Goal: Task Accomplishment & Management: Use online tool/utility

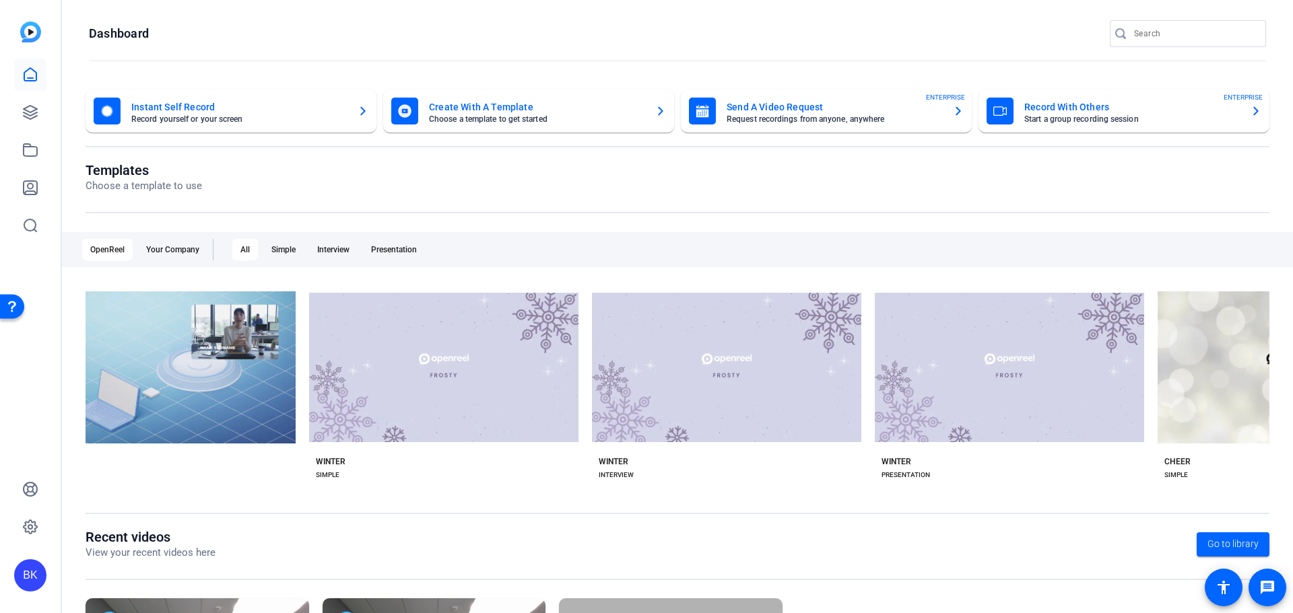
scroll to position [67, 0]
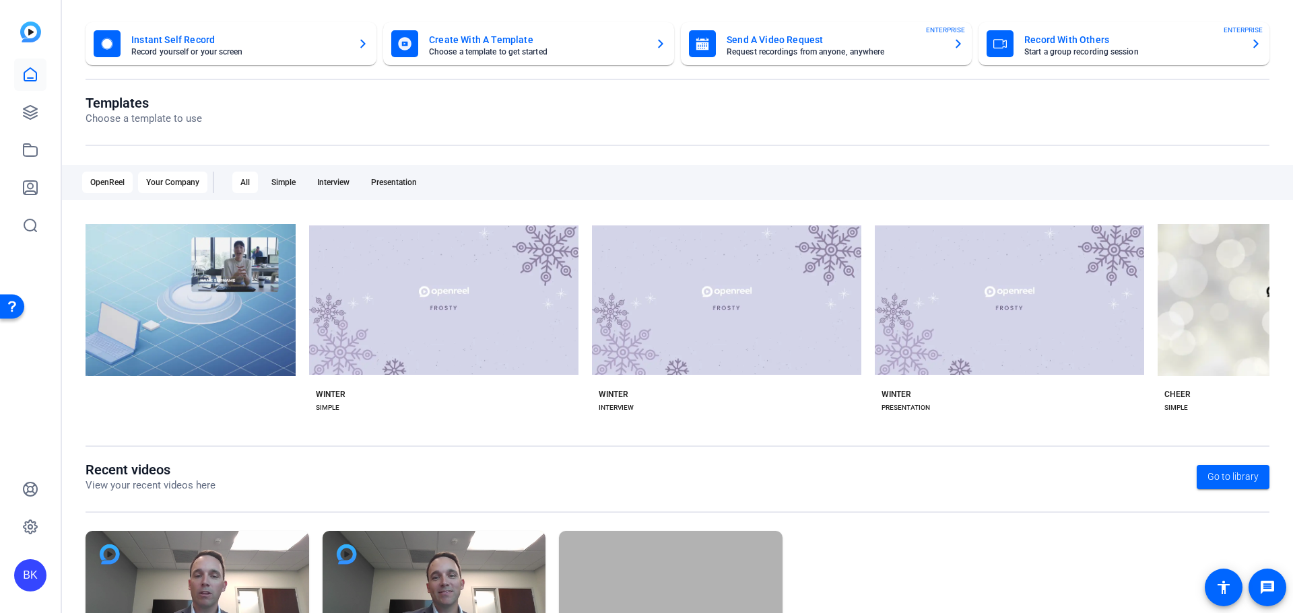
click at [182, 183] on div "Your Company" at bounding box center [172, 183] width 69 height 22
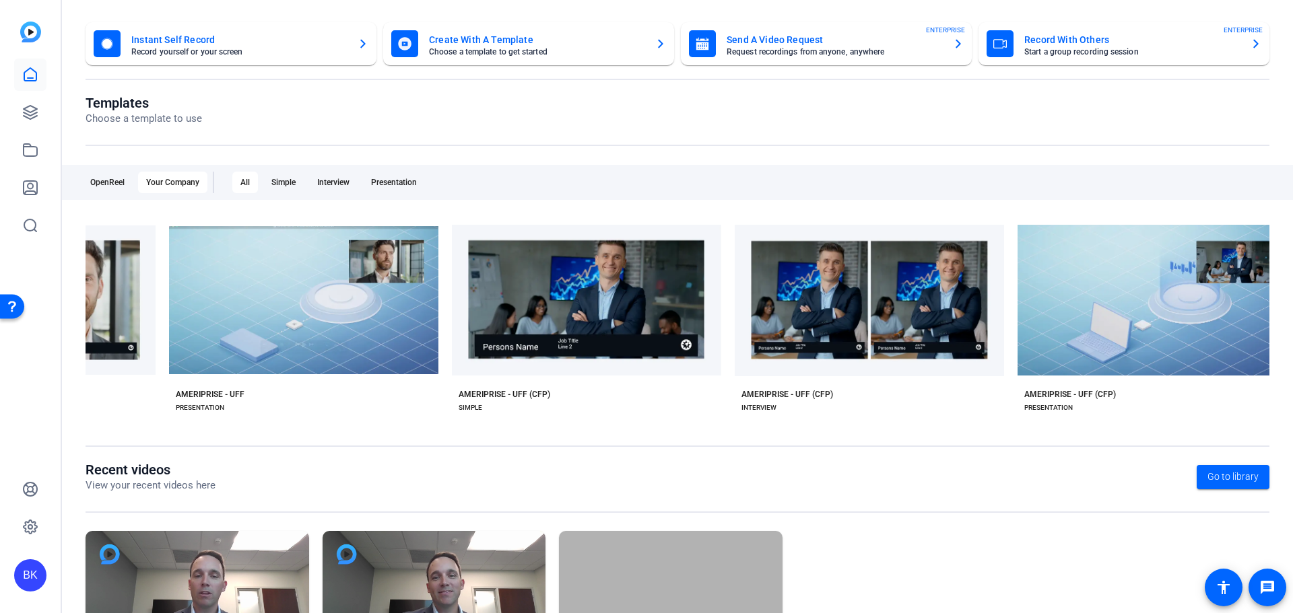
scroll to position [0, 478]
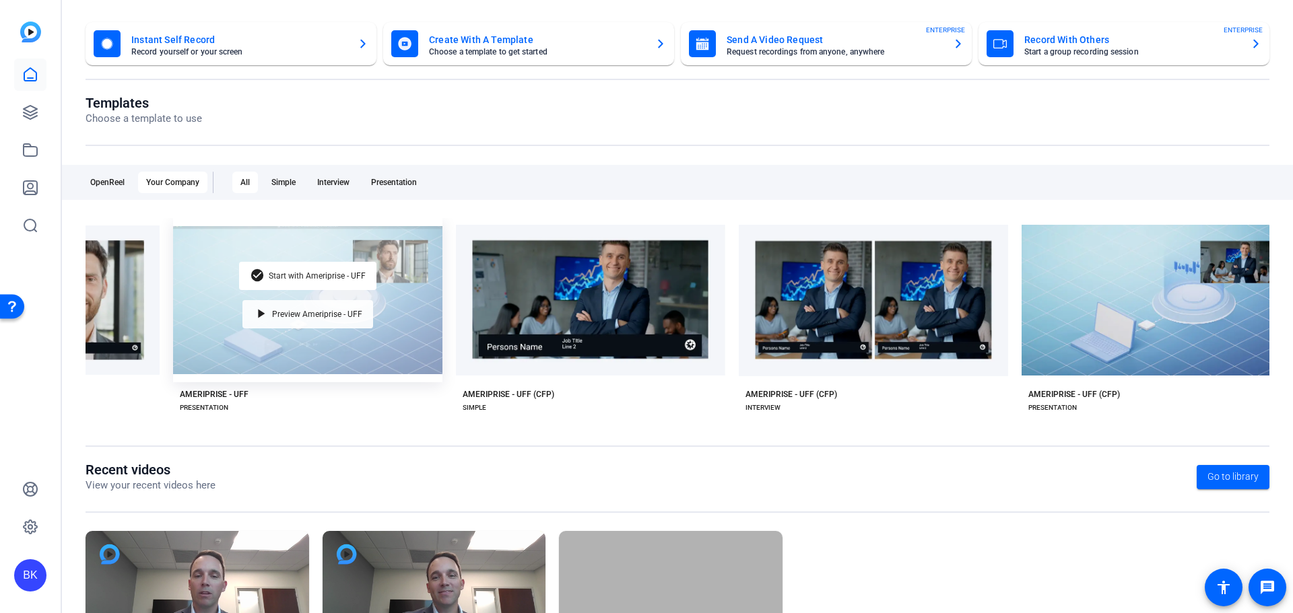
click at [327, 313] on span "Preview Ameriprise - UFF" at bounding box center [317, 314] width 90 height 8
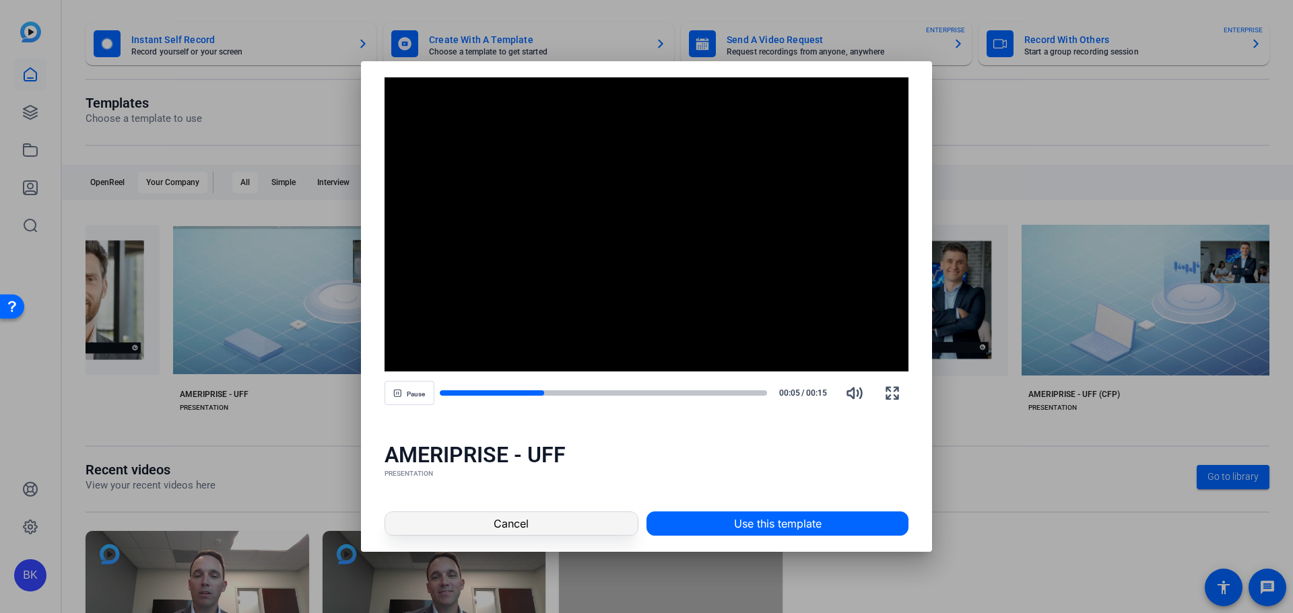
click at [562, 520] on span at bounding box center [511, 524] width 252 height 32
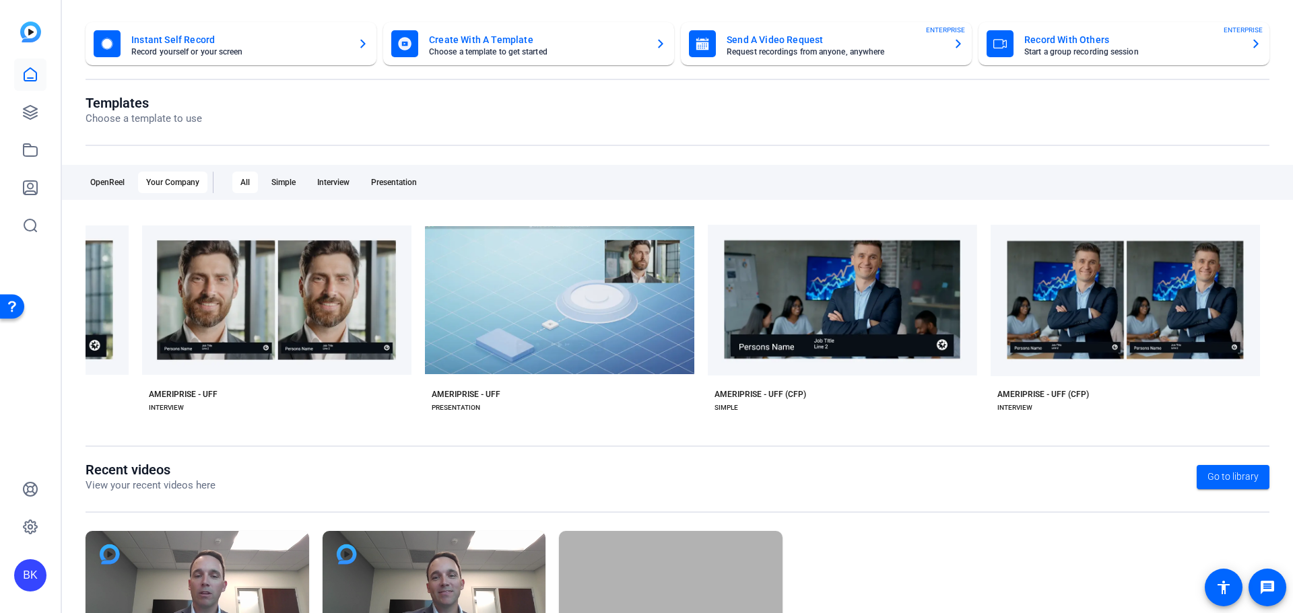
scroll to position [0, 208]
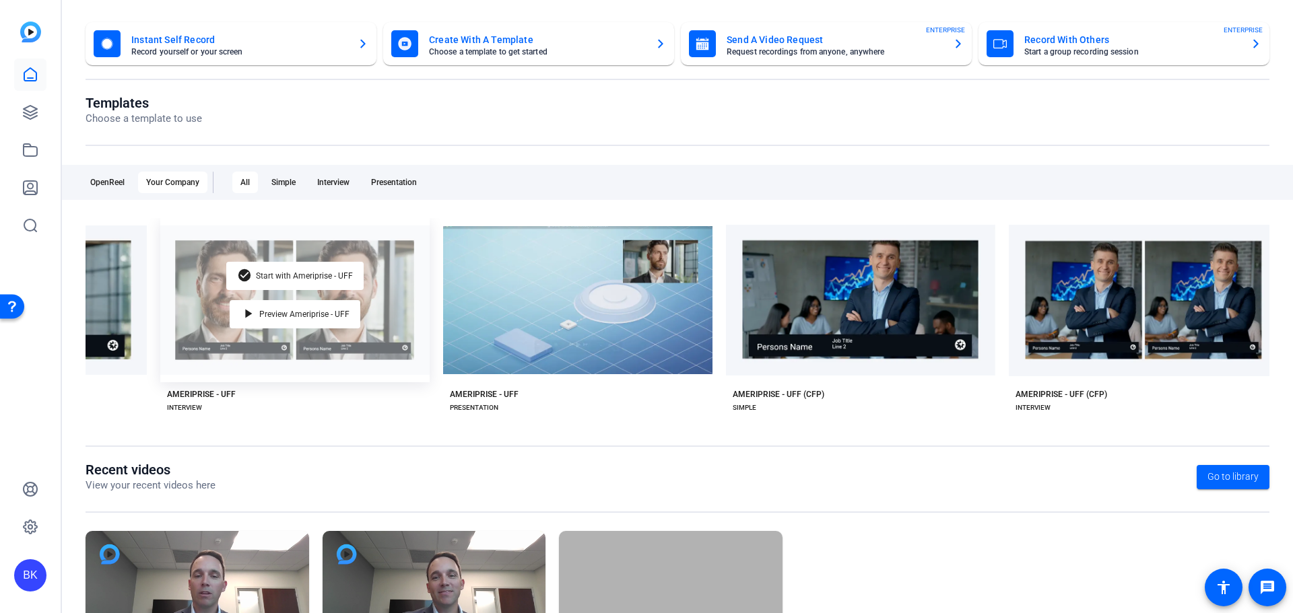
click at [380, 270] on div "check_circle Start with Ameriprise - UFF play_arrow Preview Ameriprise - UFF" at bounding box center [294, 300] width 269 height 164
click at [318, 276] on span "Start with Ameriprise - UFF" at bounding box center [304, 276] width 97 height 8
click at [309, 311] on span "Preview Ameriprise - UFF" at bounding box center [304, 314] width 90 height 8
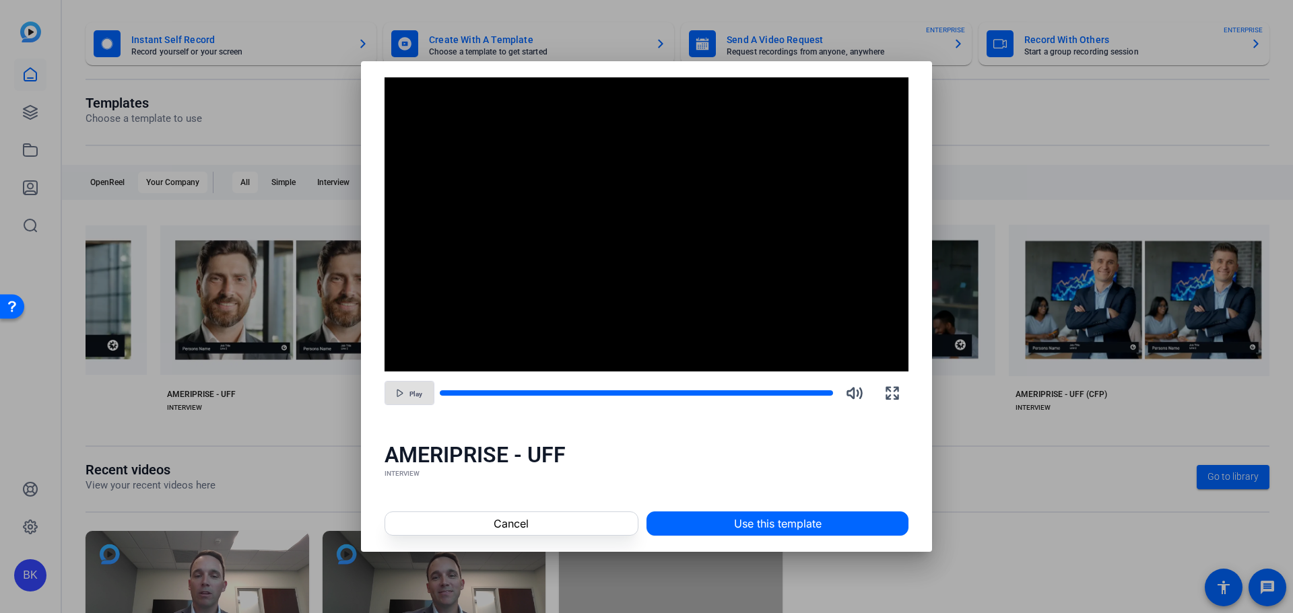
click at [402, 392] on icon "button" at bounding box center [400, 393] width 8 height 8
click at [508, 390] on div at bounding box center [593, 393] width 306 height 7
click at [476, 390] on div at bounding box center [485, 393] width 91 height 7
click at [462, 392] on div at bounding box center [466, 393] width 53 height 7
click at [592, 520] on span at bounding box center [511, 524] width 252 height 32
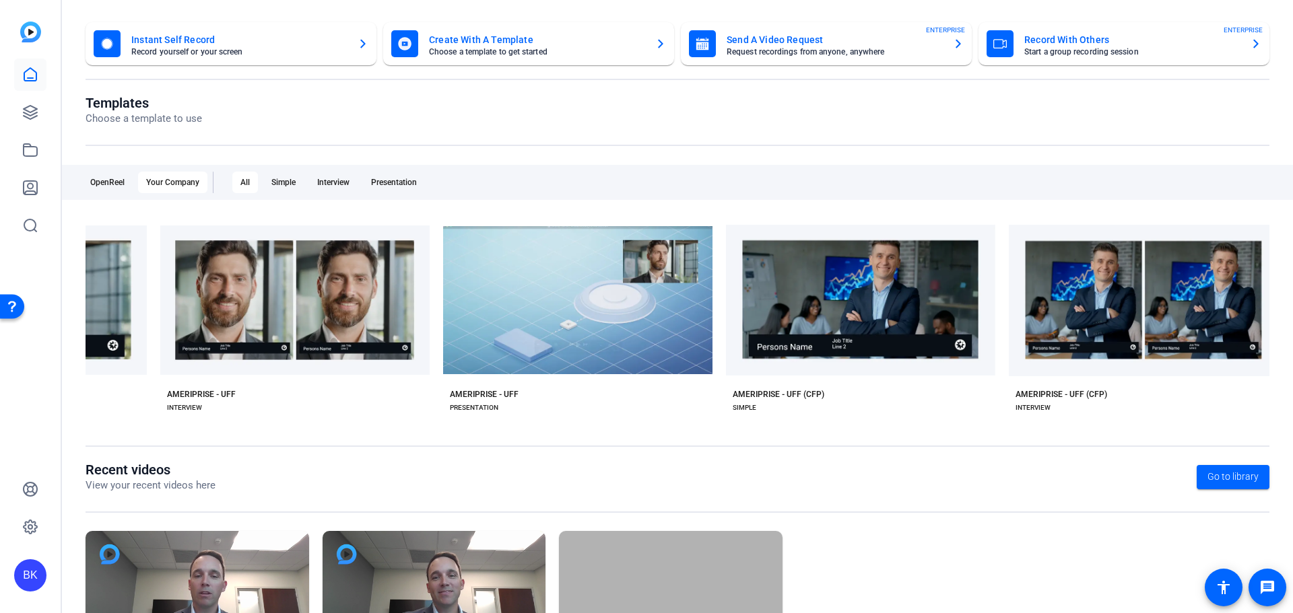
drag, startPoint x: 482, startPoint y: 427, endPoint x: 438, endPoint y: 428, distance: 44.5
click at [438, 428] on div "Templates Choose a template to use OpenReel Your Company All Simple Interview P…" at bounding box center [678, 278] width 1184 height 367
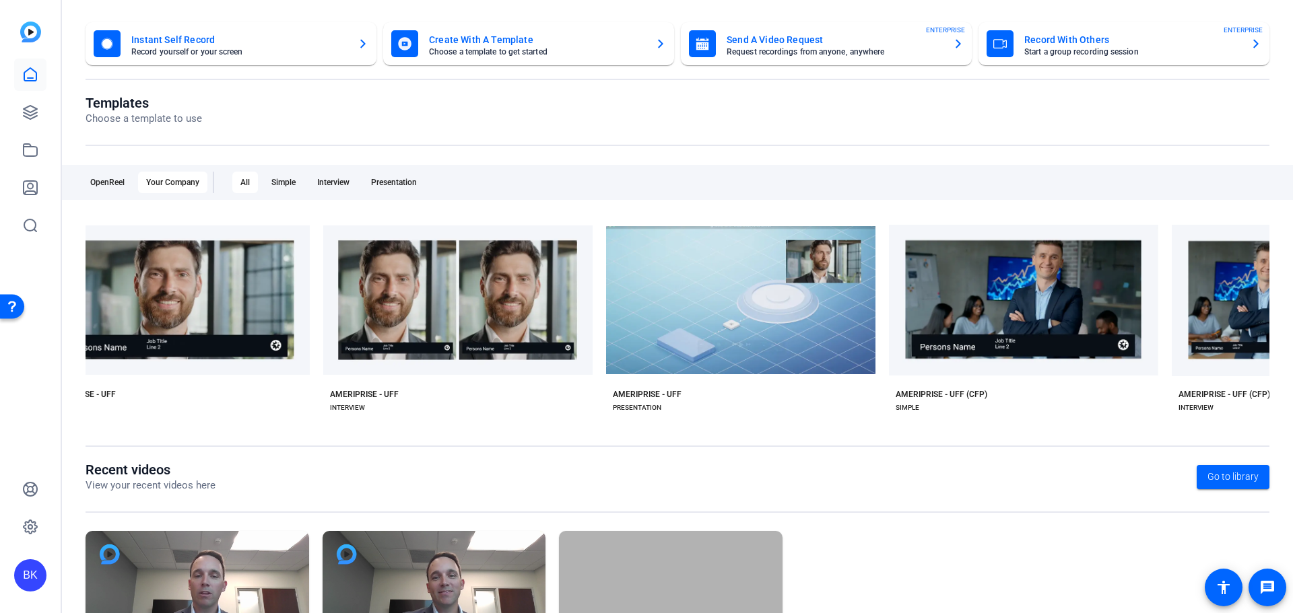
scroll to position [0, 28]
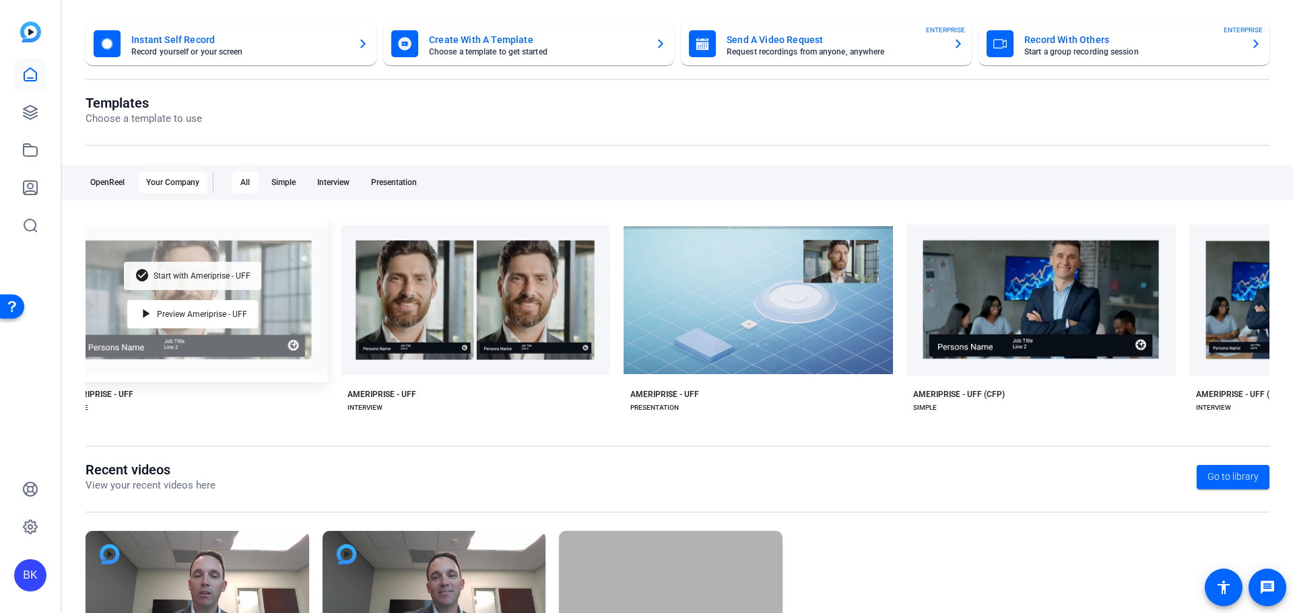
click at [237, 278] on div "check_circle Start with Ameriprise - UFF" at bounding box center [192, 276] width 137 height 28
click at [190, 311] on span "Preview Ameriprise - UFF" at bounding box center [202, 314] width 90 height 8
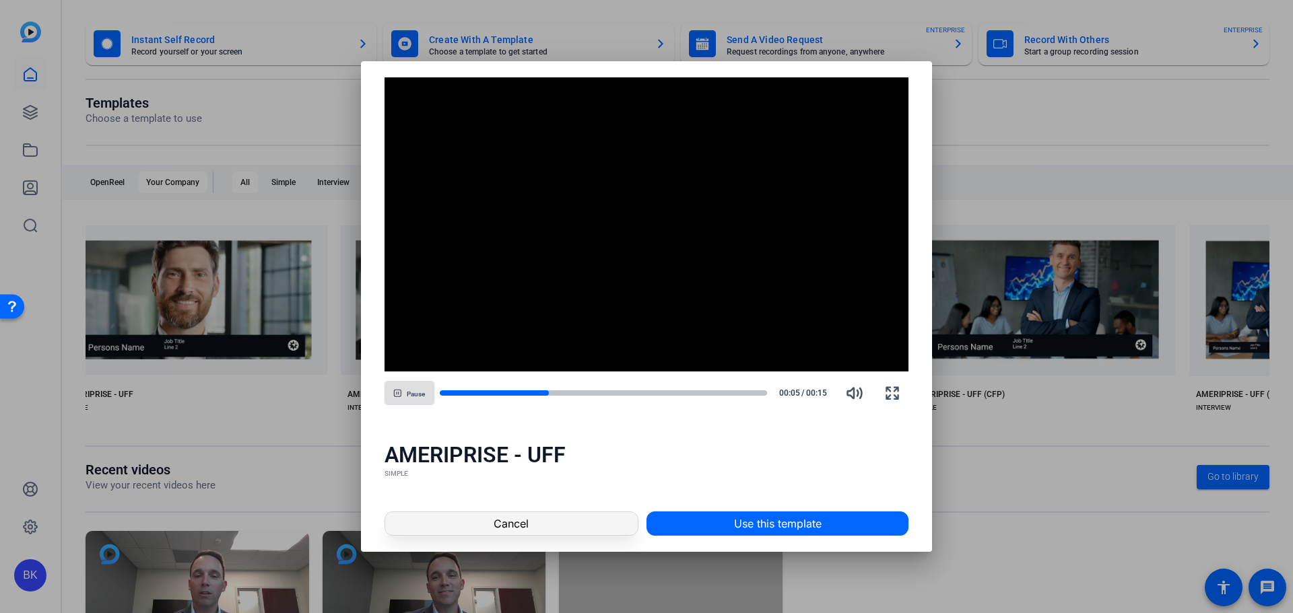
click at [557, 519] on span at bounding box center [511, 524] width 252 height 32
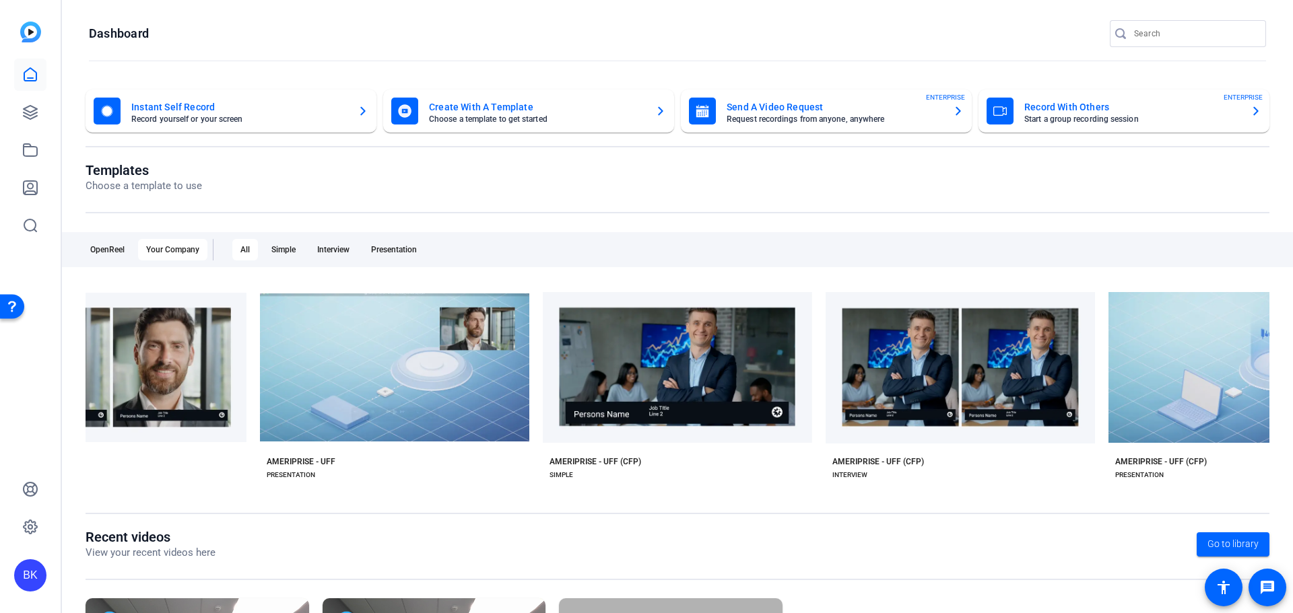
scroll to position [0, 419]
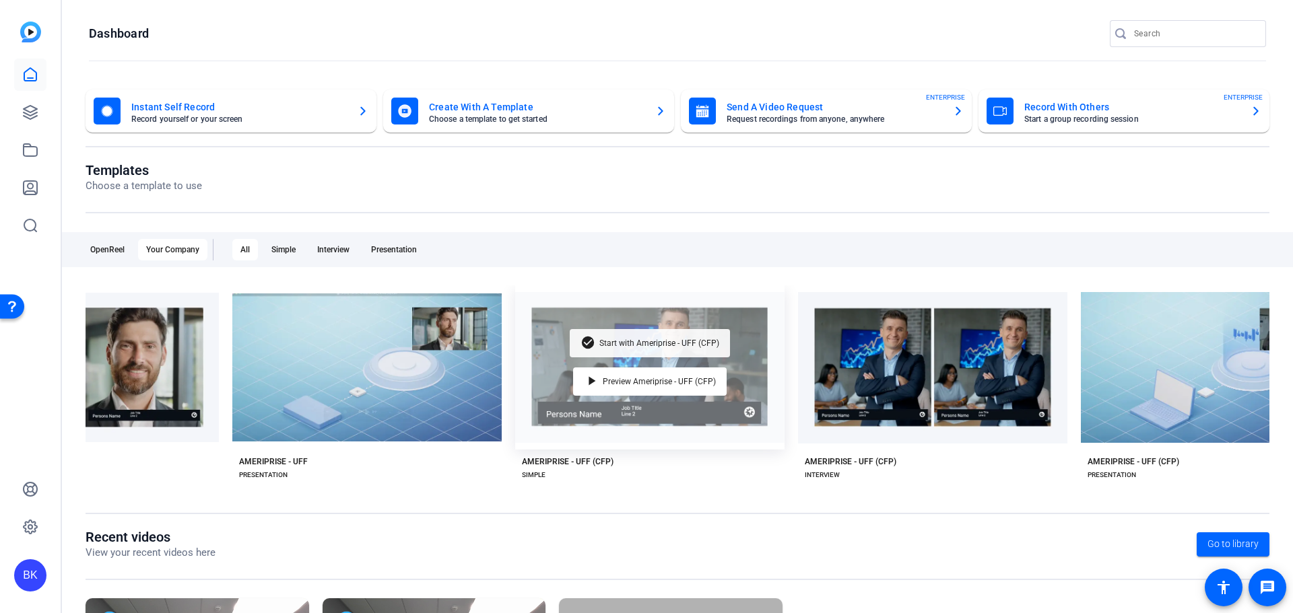
click at [640, 341] on span "Start with Ameriprise - UFF (CFP)" at bounding box center [659, 343] width 120 height 8
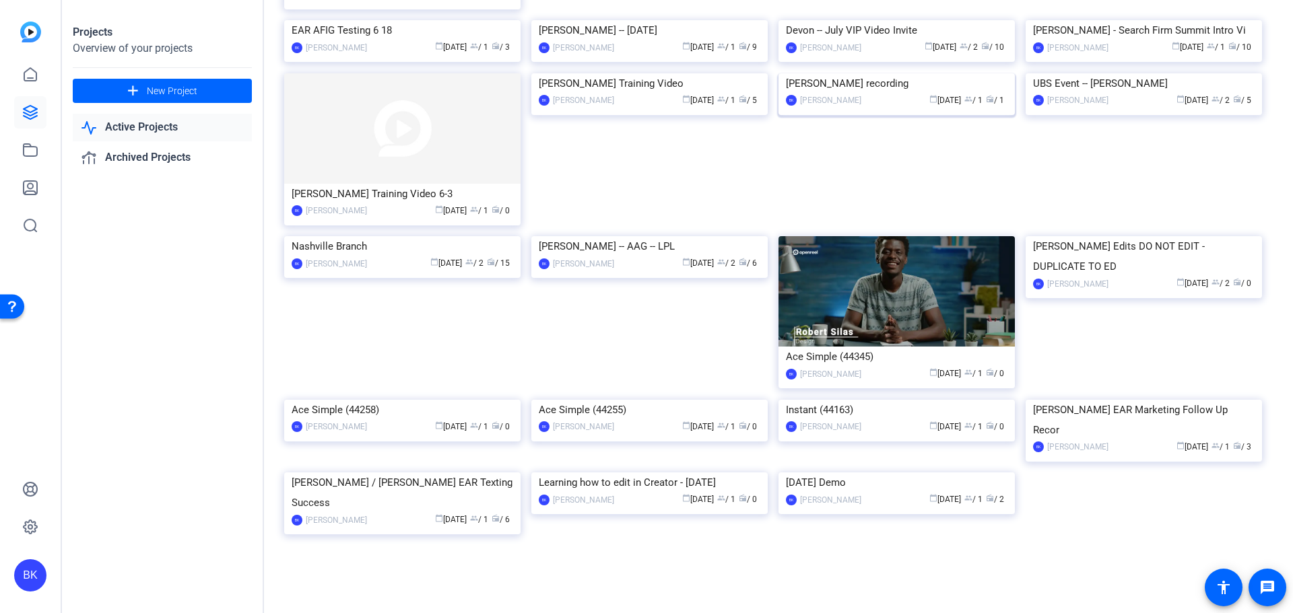
scroll to position [606, 0]
click at [1146, 236] on img at bounding box center [1143, 236] width 236 height 0
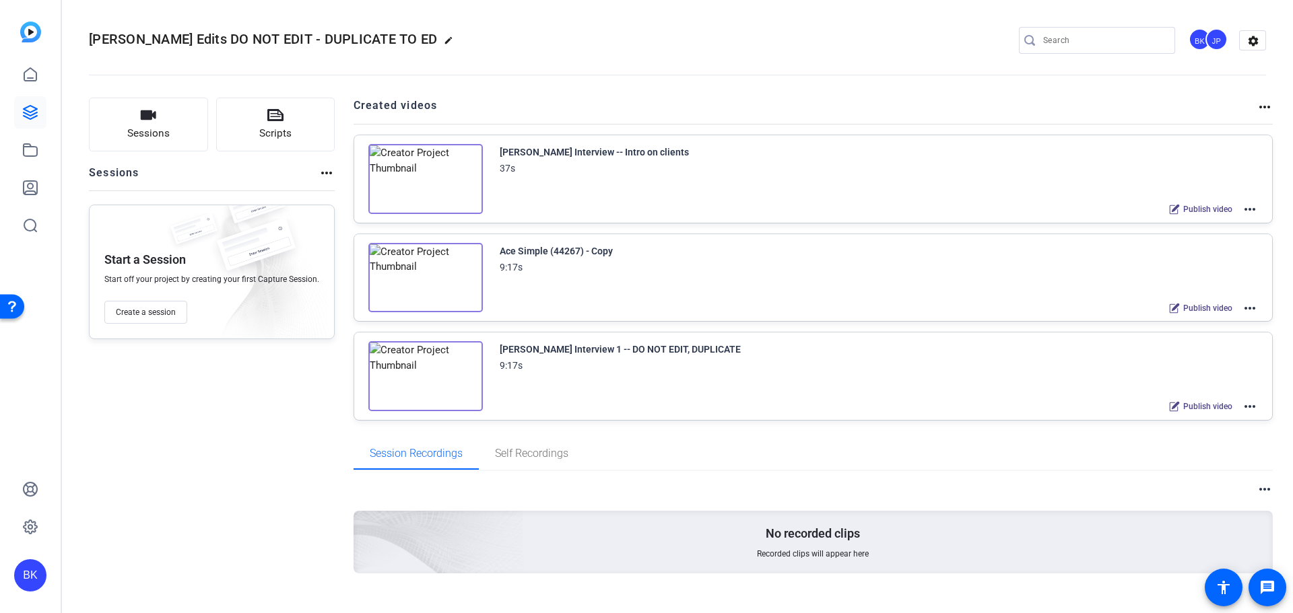
click at [458, 184] on img at bounding box center [425, 179] width 114 height 70
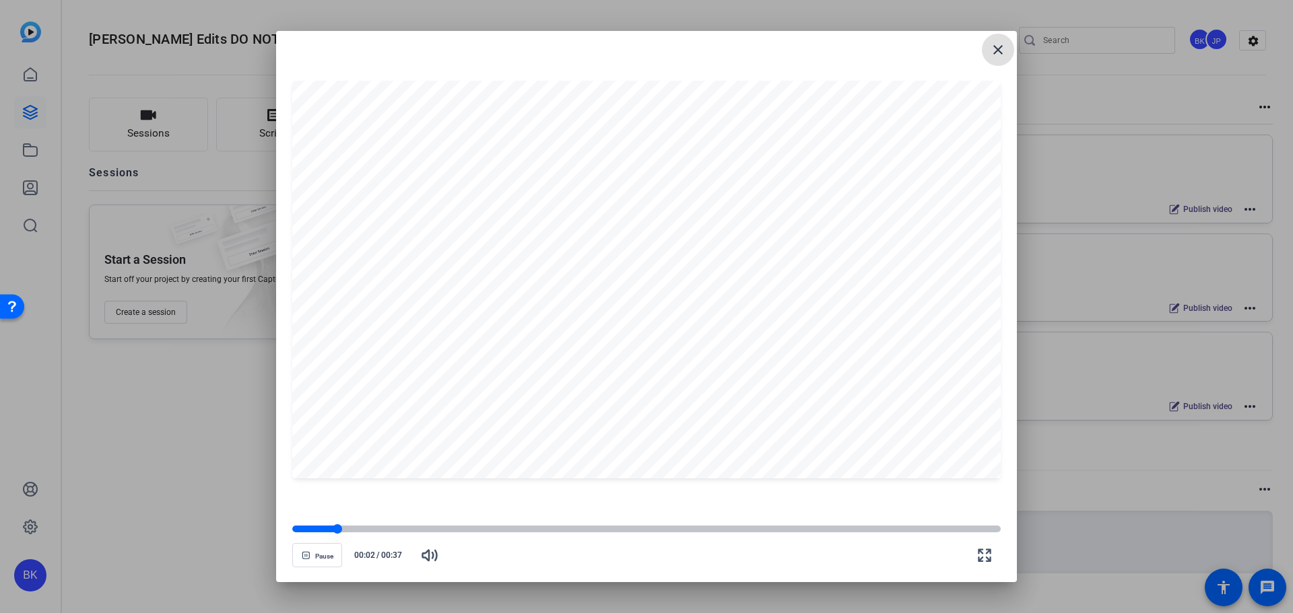
click at [436, 532] on div at bounding box center [646, 529] width 708 height 7
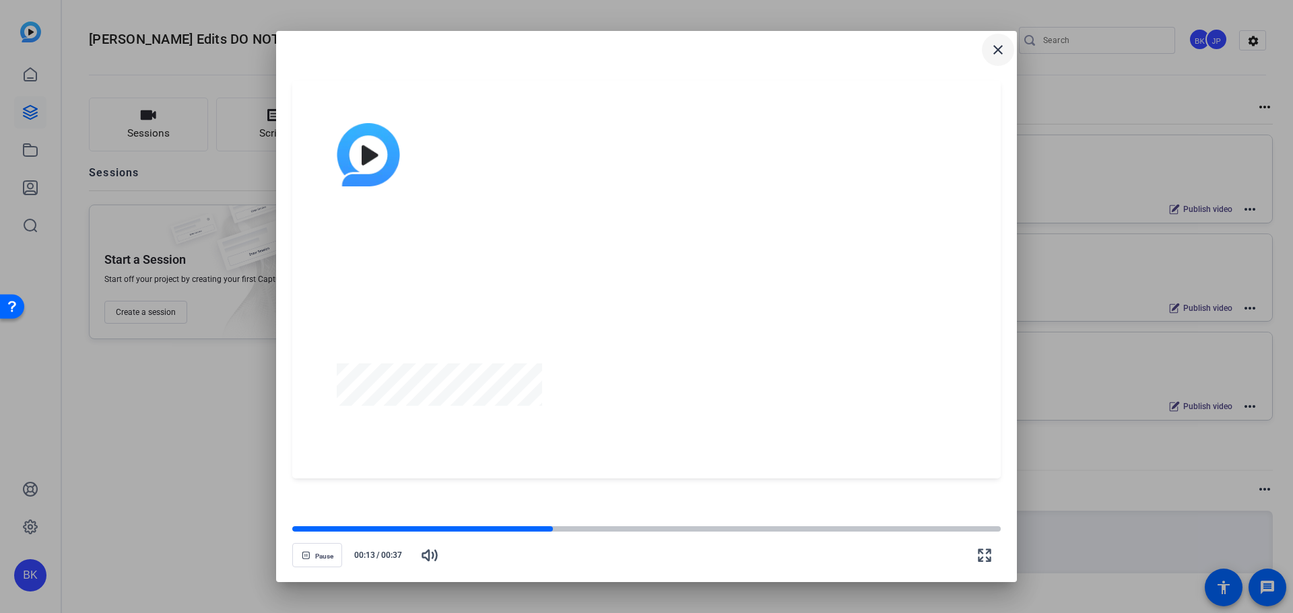
click at [999, 47] on mat-icon "close" at bounding box center [998, 50] width 16 height 16
